Goal: Information Seeking & Learning: Learn about a topic

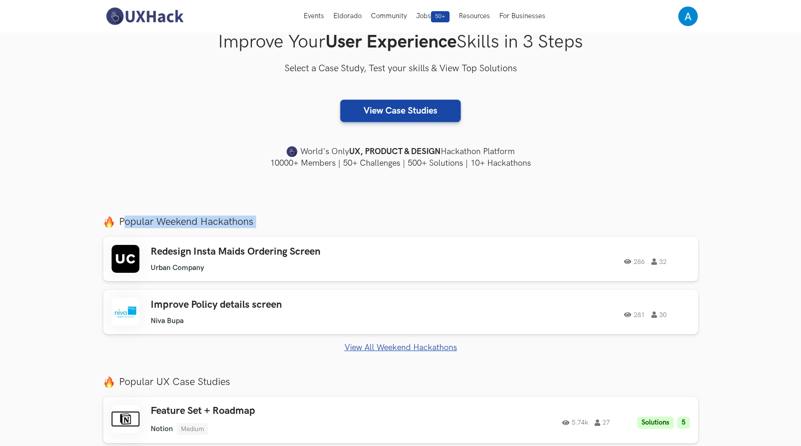
drag, startPoint x: 122, startPoint y: 218, endPoint x: 245, endPoint y: 228, distance: 123.2
click at [245, 228] on div "Popular Weekend Hackathons Redesign Insta Maids Ordering Screen Urban Company U…" at bounding box center [400, 283] width 595 height 137
drag, startPoint x: 245, startPoint y: 228, endPoint x: 120, endPoint y: 216, distance: 126.1
click at [120, 216] on div "Popular Weekend Hackathons Redesign Insta Maids Ordering Screen Urban Company U…" at bounding box center [400, 283] width 595 height 137
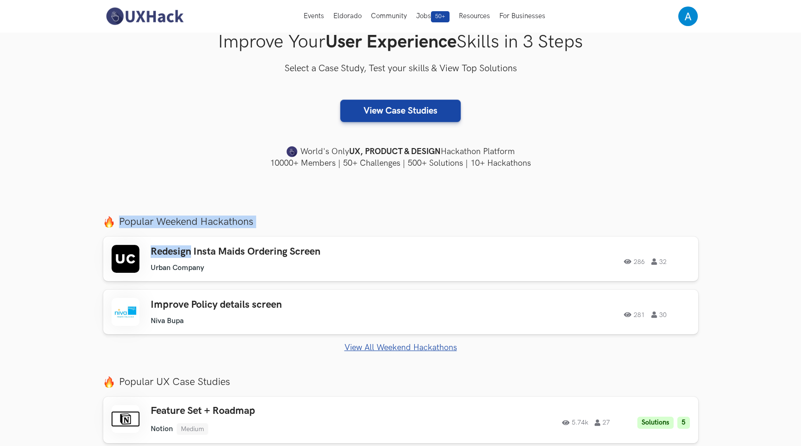
click at [120, 216] on label "Popular Weekend Hackathons" at bounding box center [400, 221] width 595 height 13
click at [237, 258] on div "Redesign Insta Maids Ordering Screen Urban Company Urban Company 286 32" at bounding box center [283, 259] width 264 height 27
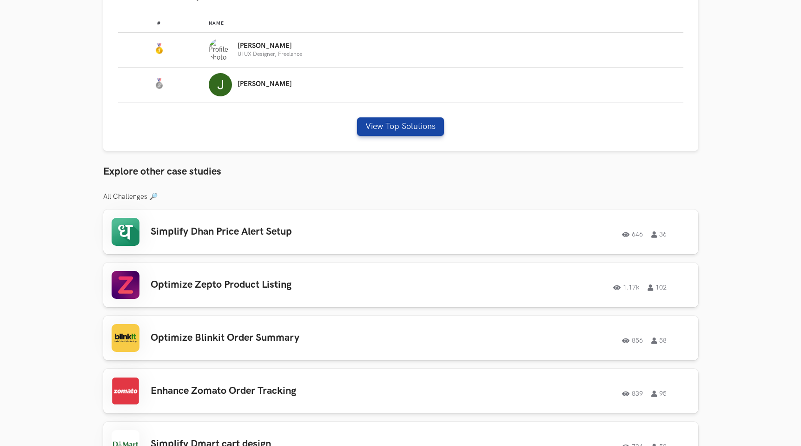
scroll to position [345, 0]
